Goal: Check status

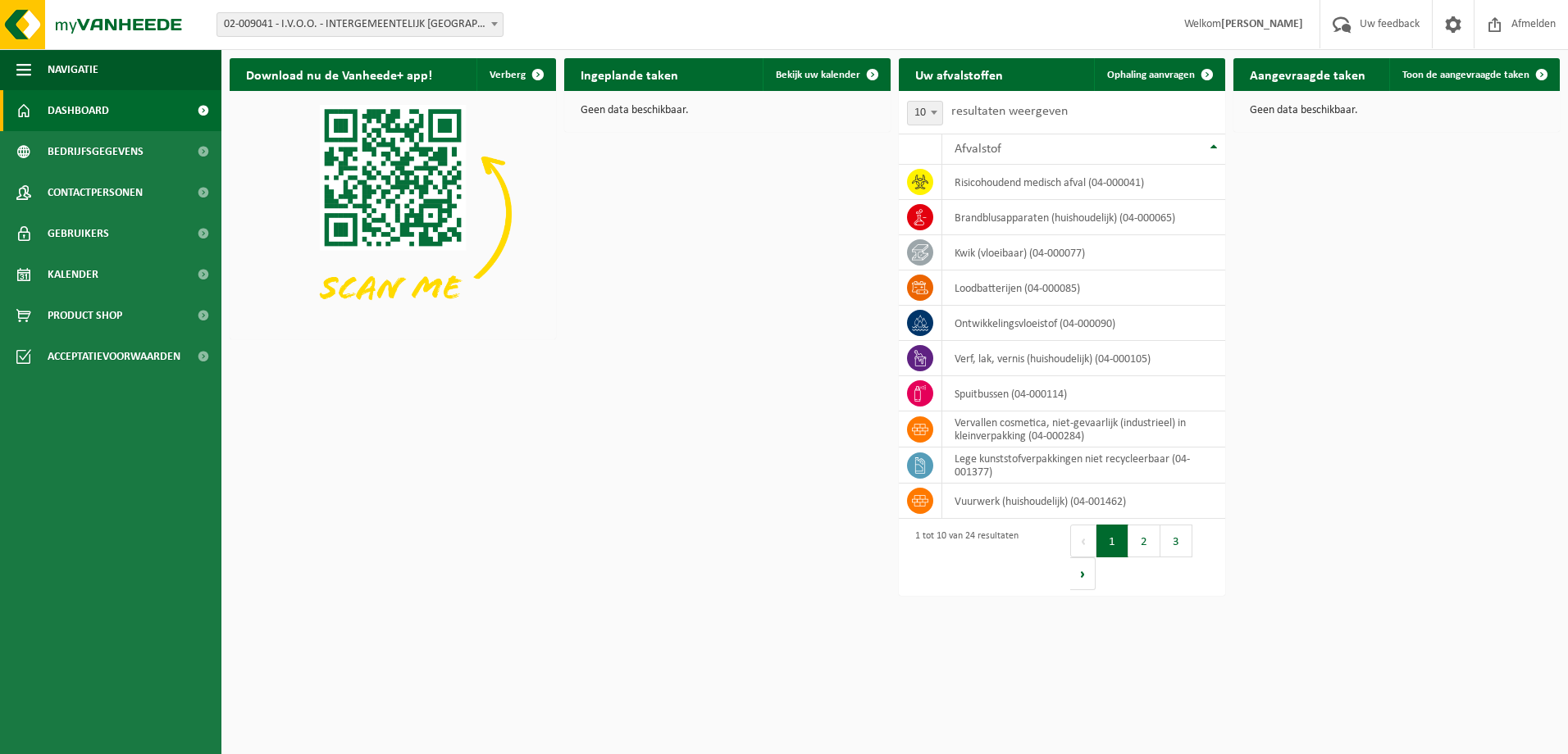
click at [939, 115] on span at bounding box center [934, 113] width 17 height 21
click at [79, 274] on span "Kalender" at bounding box center [73, 274] width 51 height 41
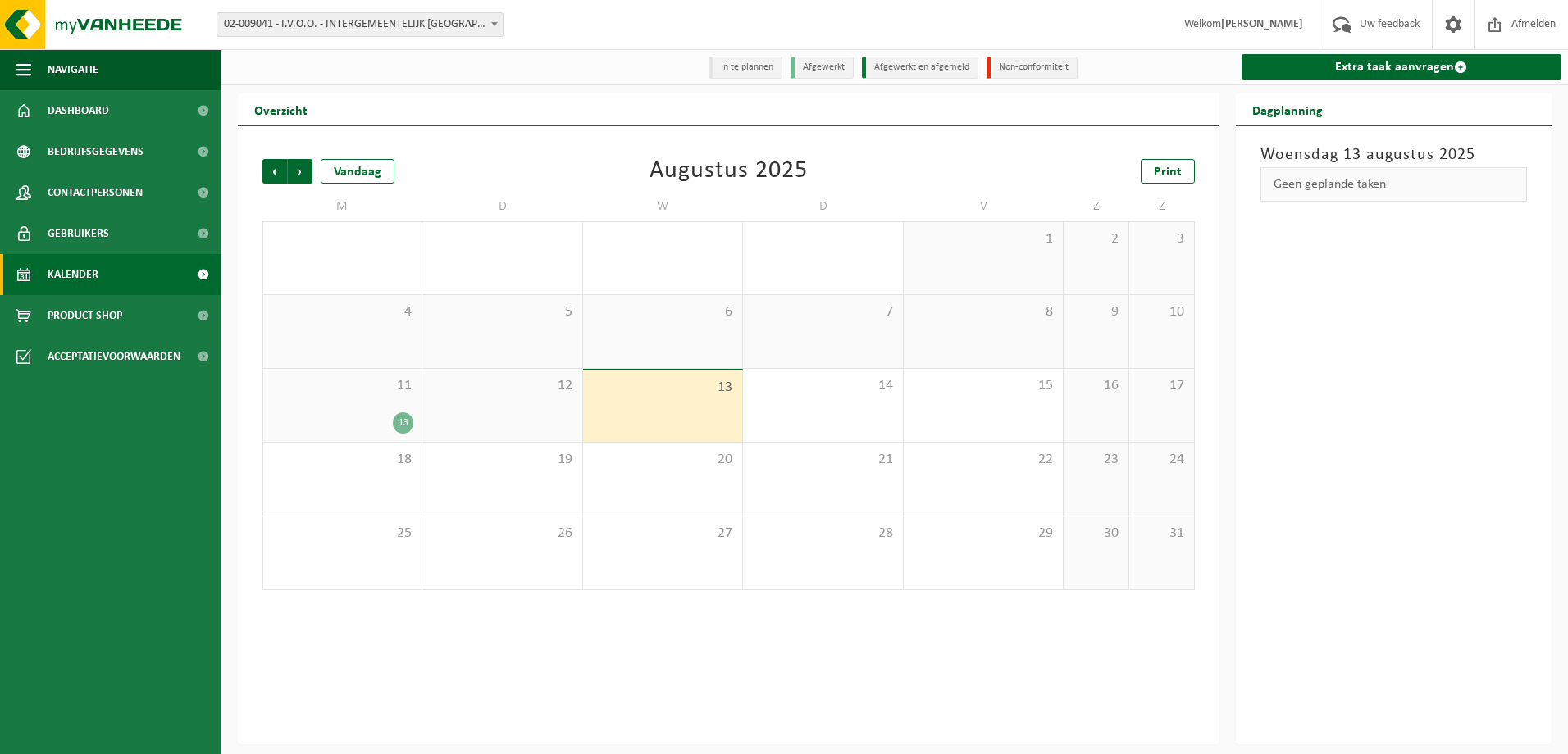
click at [381, 424] on div "13" at bounding box center [342, 423] width 142 height 21
